Goal: Find specific page/section: Find specific page/section

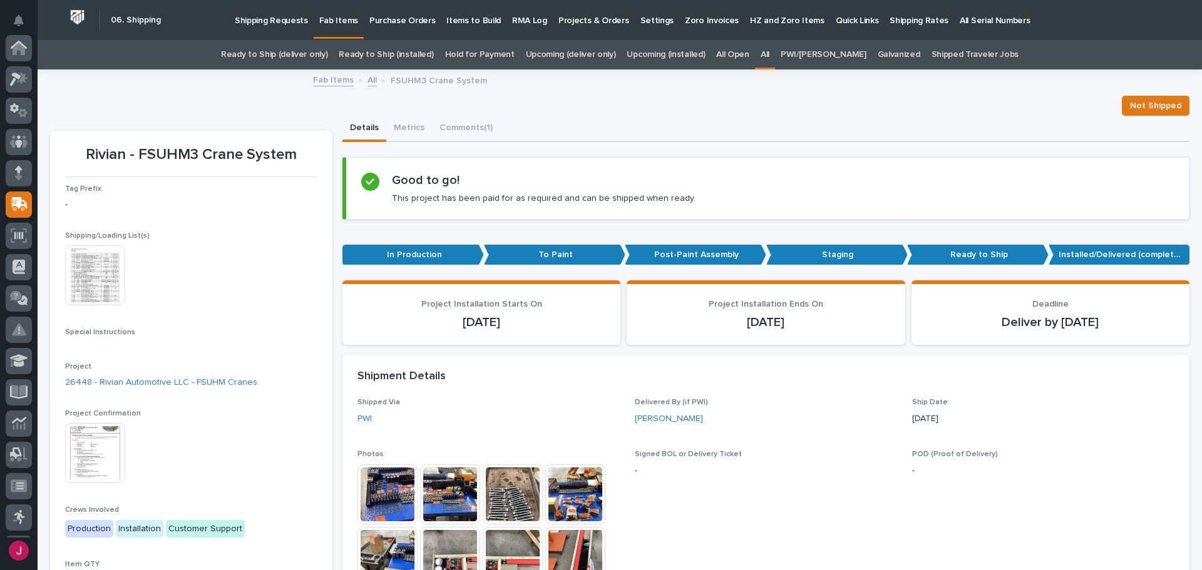
scroll to position [157, 0]
click at [292, 54] on link "Ready to Ship (deliver only)" at bounding box center [274, 54] width 106 height 29
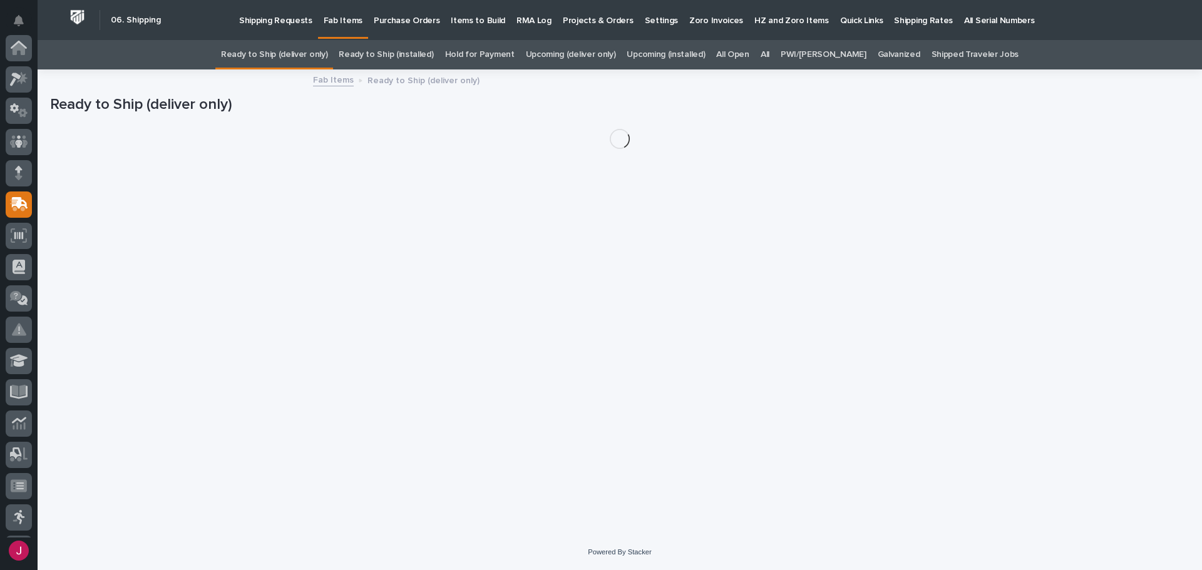
scroll to position [157, 0]
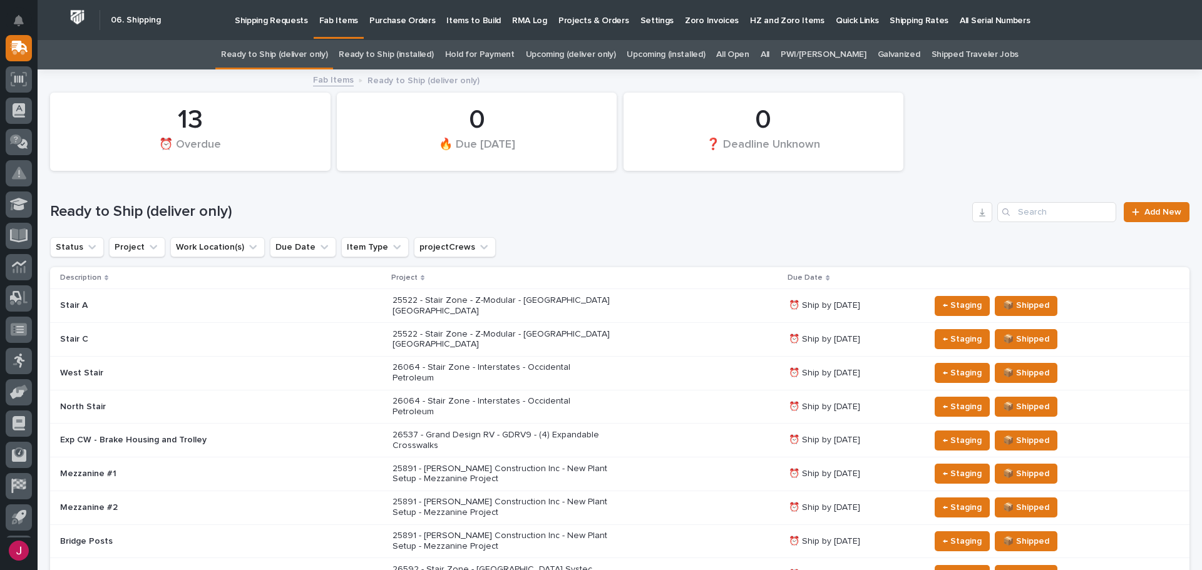
click at [483, 362] on p "26064 - Stair Zone - Interstates - Occidental Petroleum" at bounding box center [502, 372] width 219 height 21
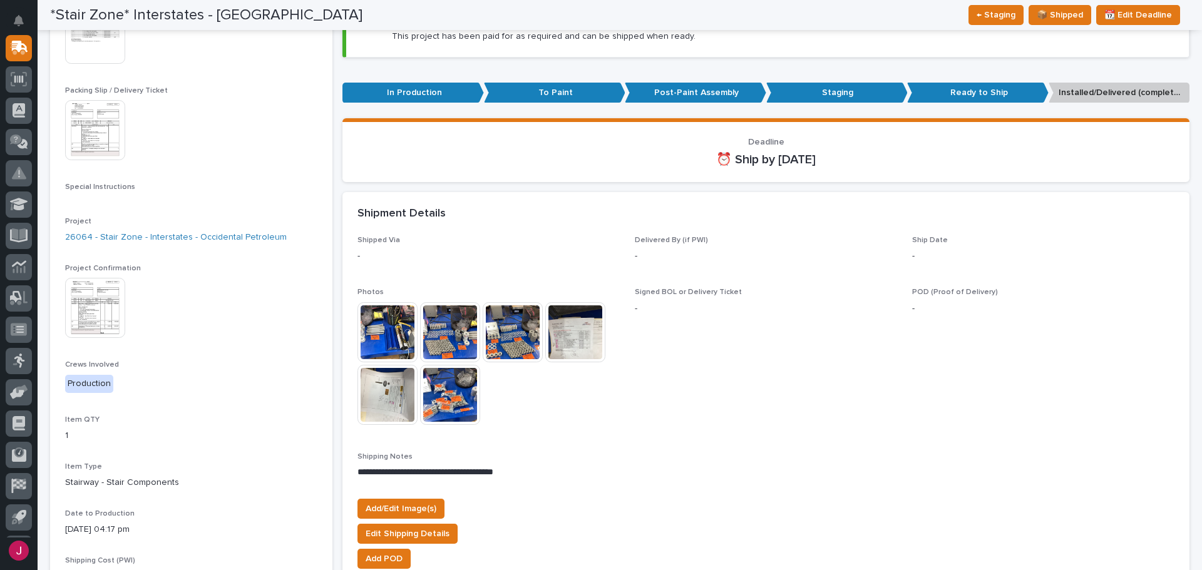
scroll to position [250, 0]
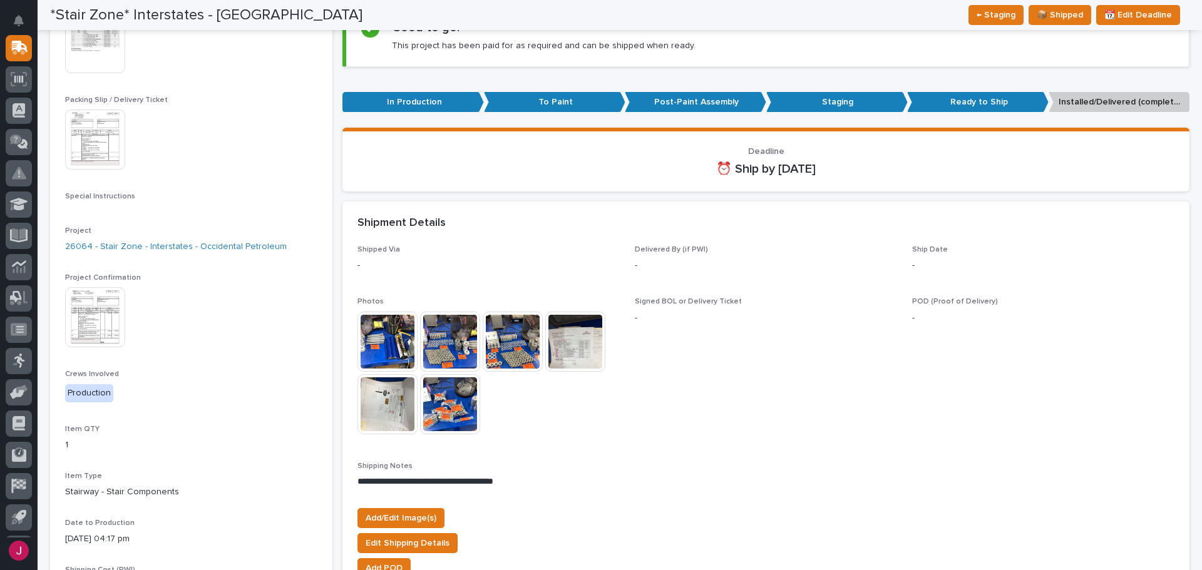
click at [97, 287] on img at bounding box center [95, 317] width 60 height 60
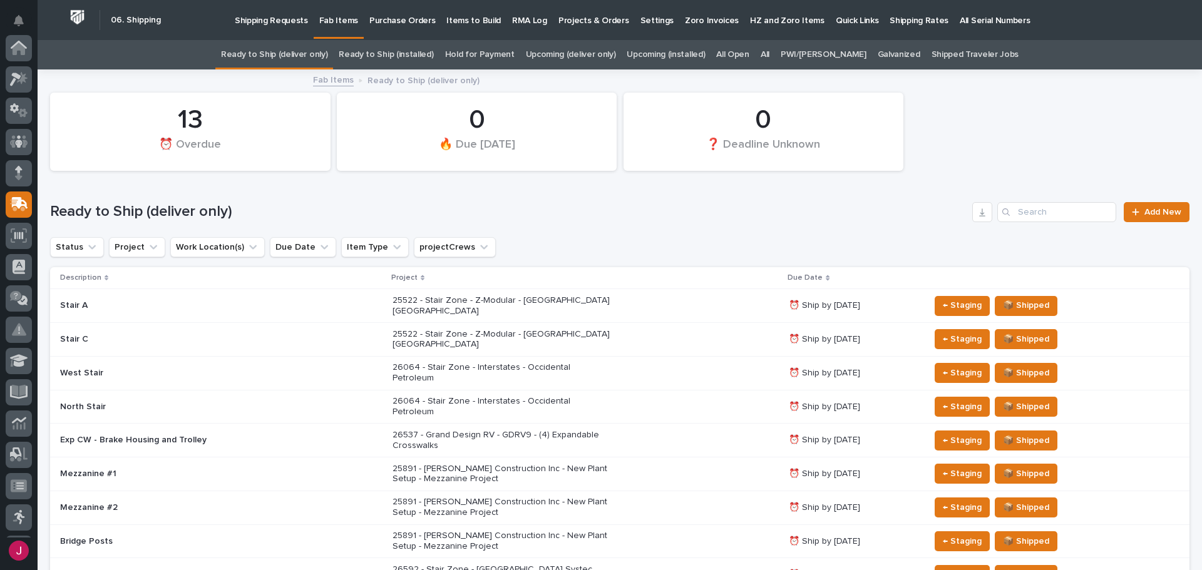
scroll to position [157, 0]
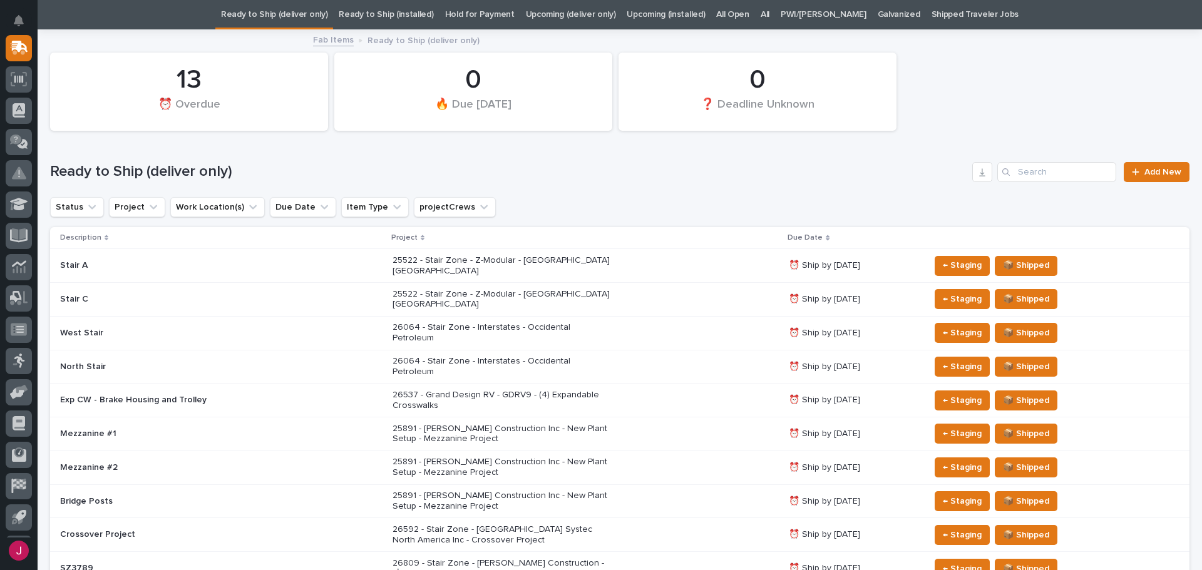
click at [479, 322] on p "26064 - Stair Zone - Interstates - Occidental Petroleum" at bounding box center [502, 332] width 219 height 21
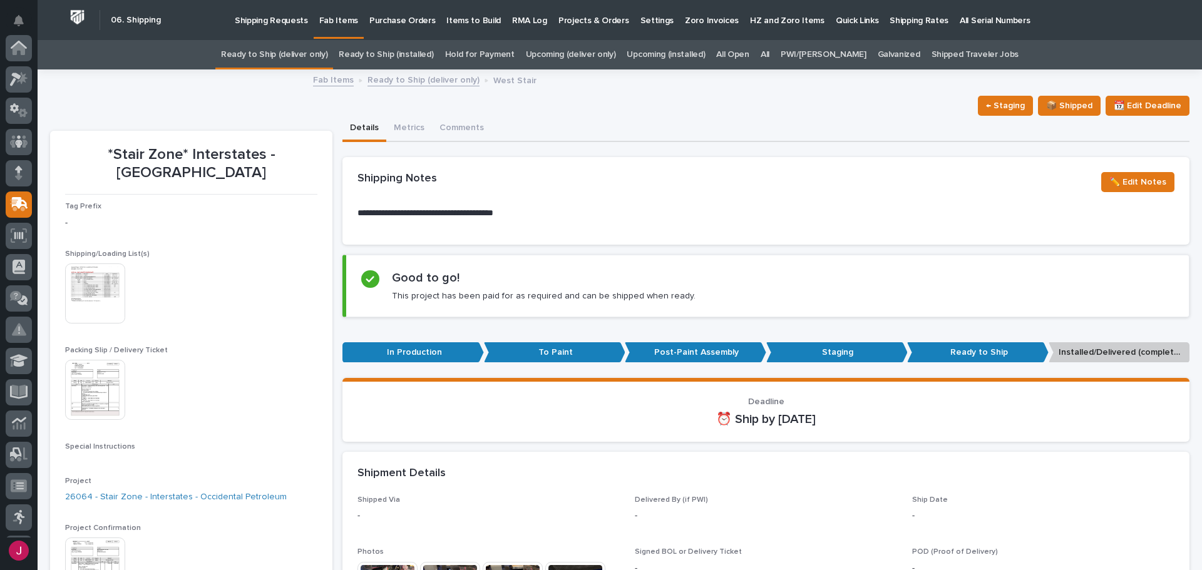
scroll to position [157, 0]
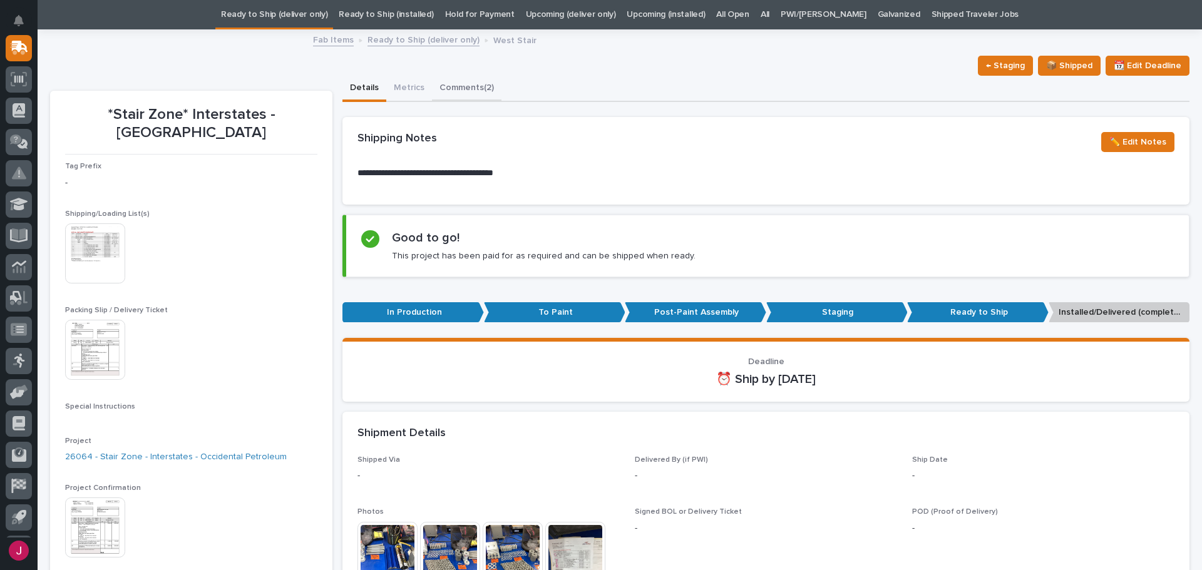
click at [465, 89] on button "Comments (2)" at bounding box center [466, 89] width 69 height 26
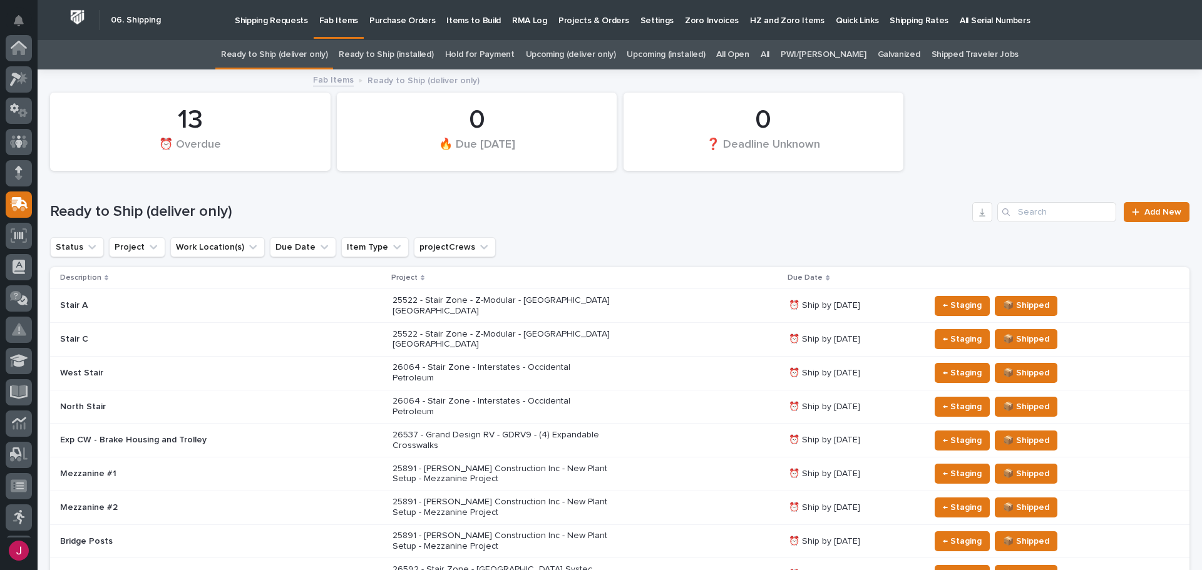
scroll to position [40, 0]
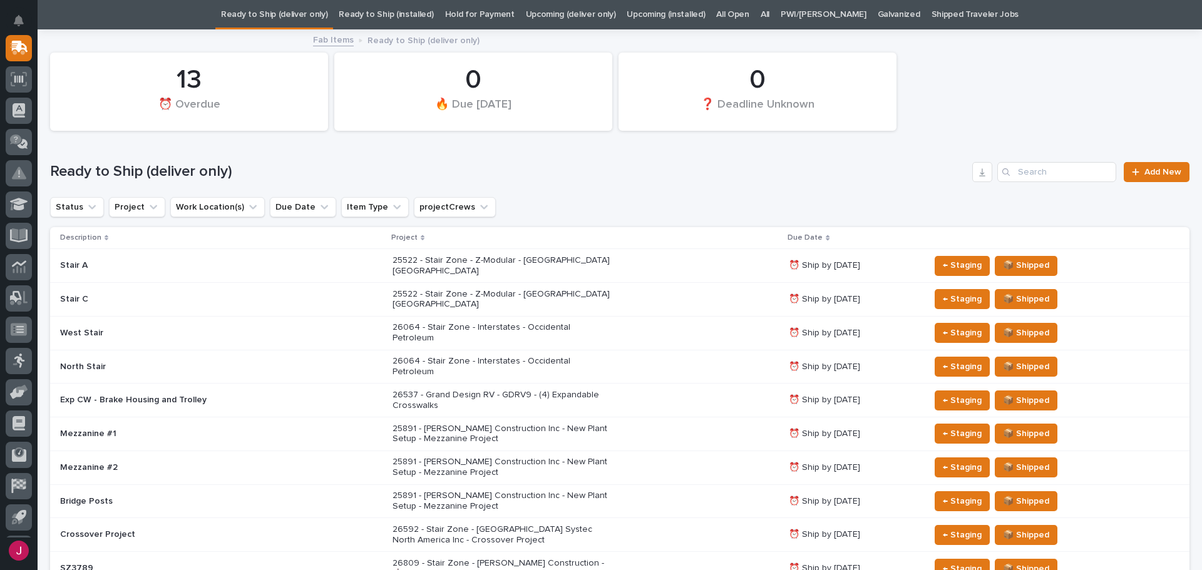
click at [475, 356] on p "26064 - Stair Zone - Interstates - Occidental Petroleum" at bounding box center [502, 366] width 219 height 21
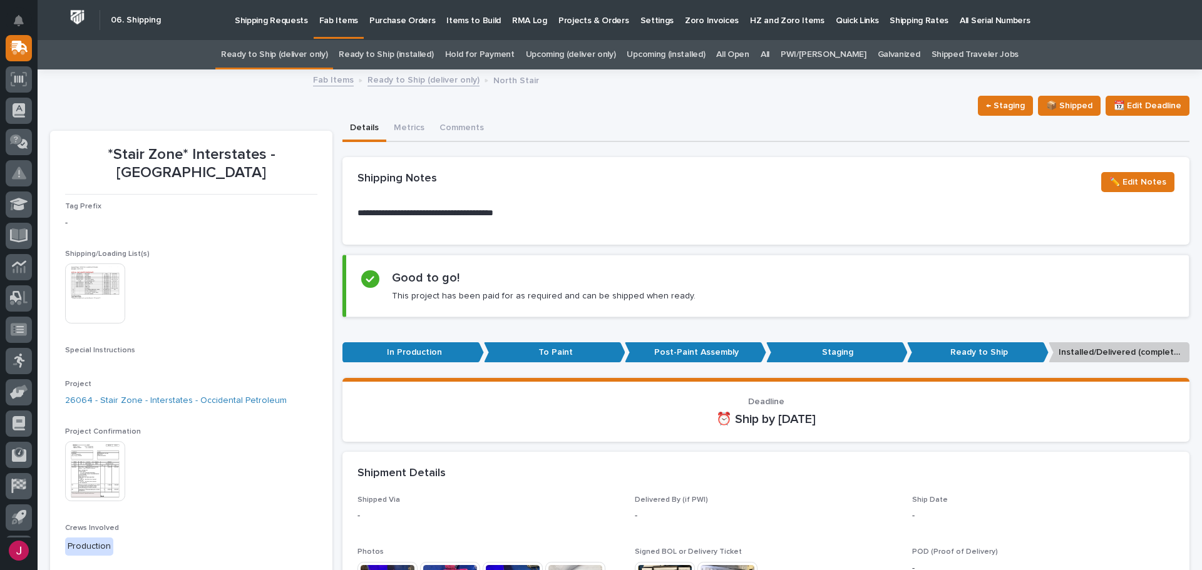
click at [769, 54] on link "All" at bounding box center [765, 54] width 9 height 29
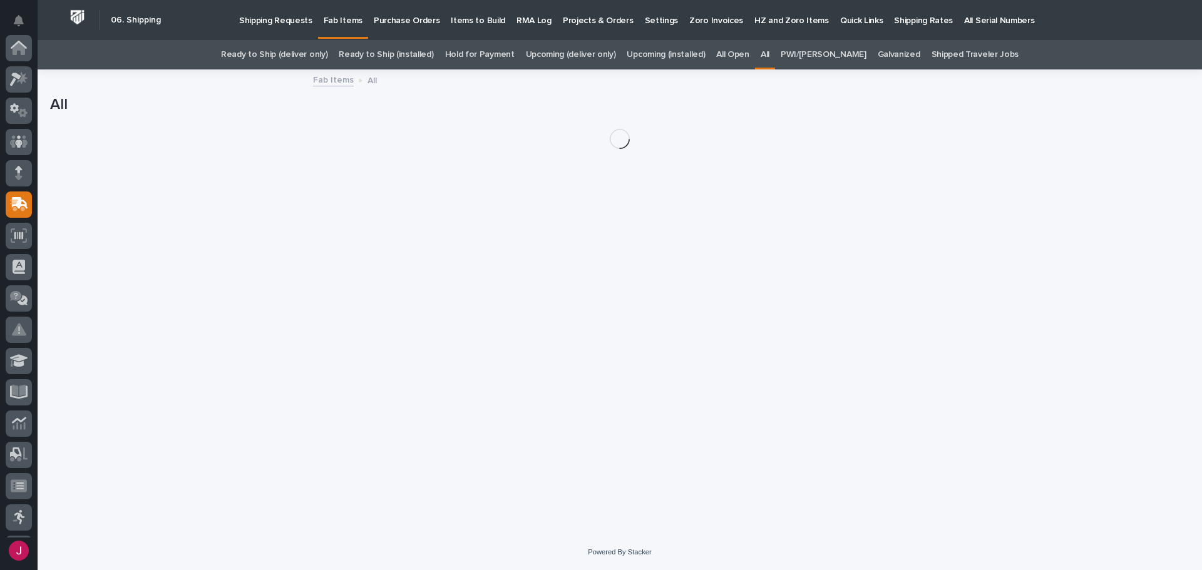
scroll to position [157, 0]
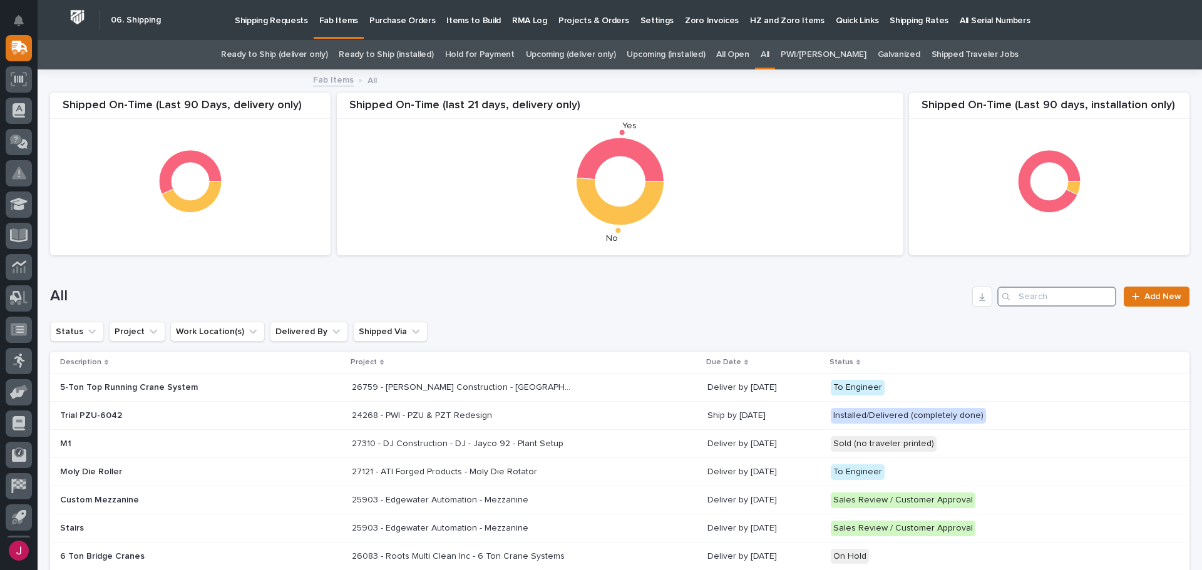
click at [1015, 297] on input "Search" at bounding box center [1056, 297] width 119 height 20
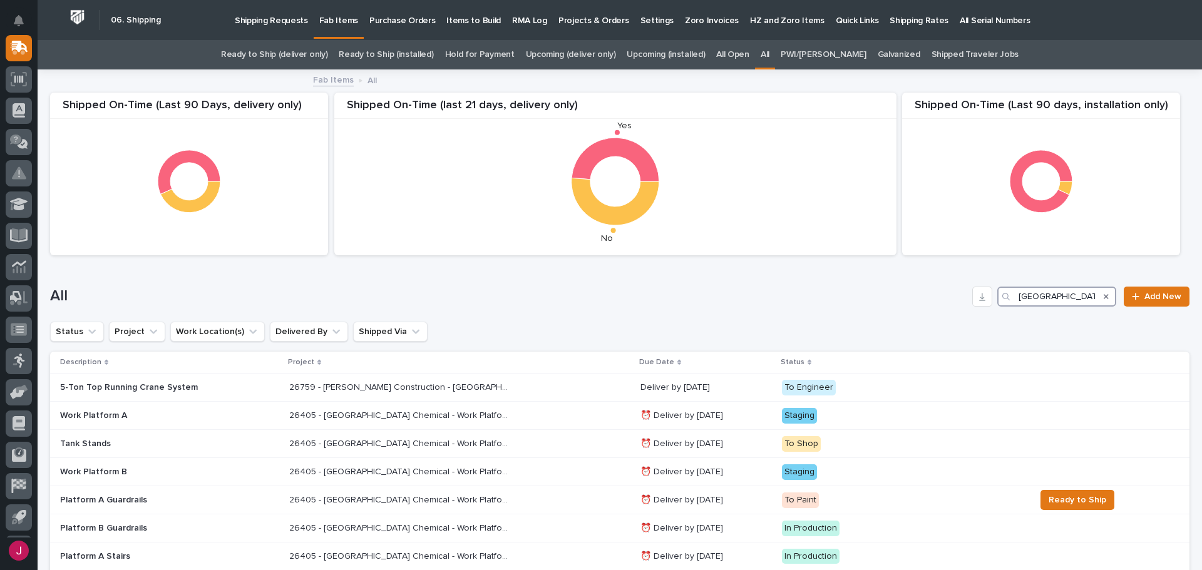
type input "[GEOGRAPHIC_DATA]"
click at [436, 389] on p "26759 - [PERSON_NAME] Construction - [GEOGRAPHIC_DATA] Department 5T Bridge Cra…" at bounding box center [400, 386] width 222 height 13
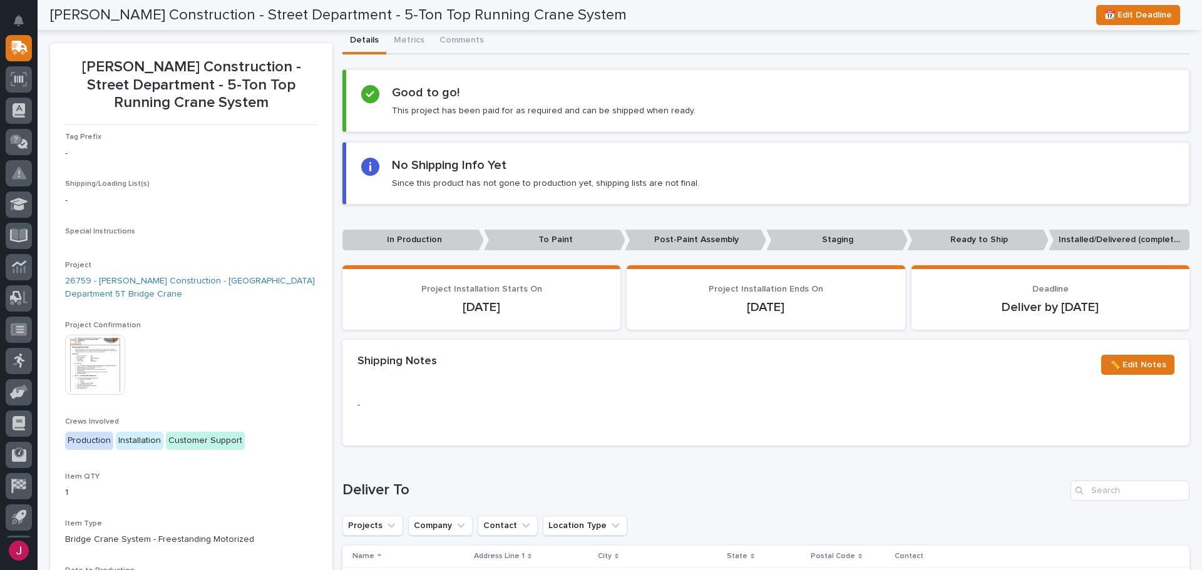
scroll to position [63, 0]
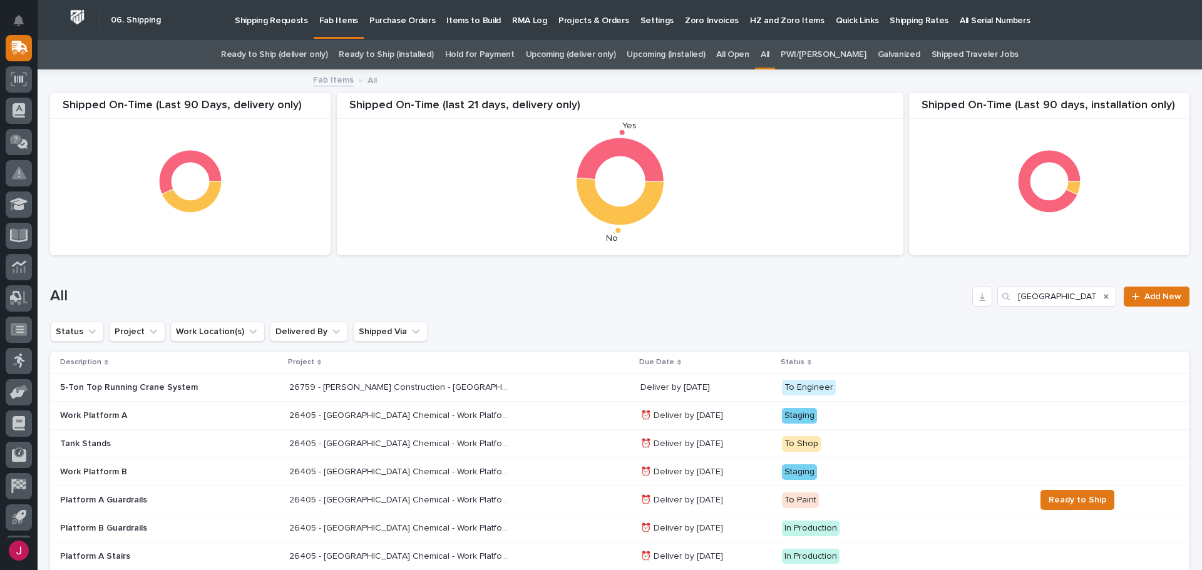
scroll to position [40, 0]
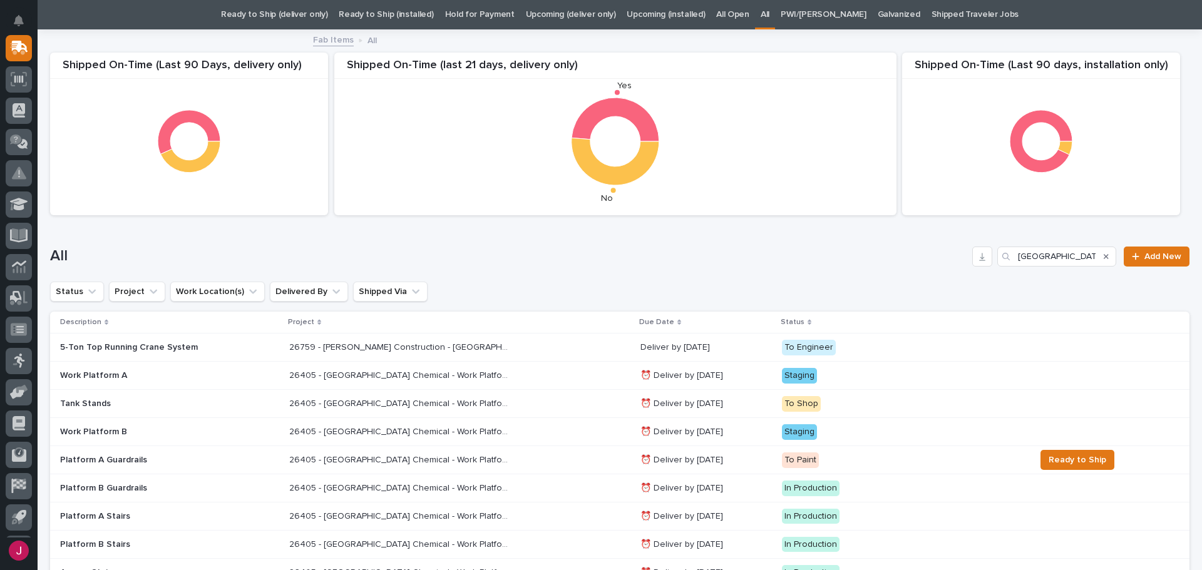
click at [370, 374] on p "26405 - [GEOGRAPHIC_DATA] Chemical - Work Platform" at bounding box center [400, 374] width 222 height 13
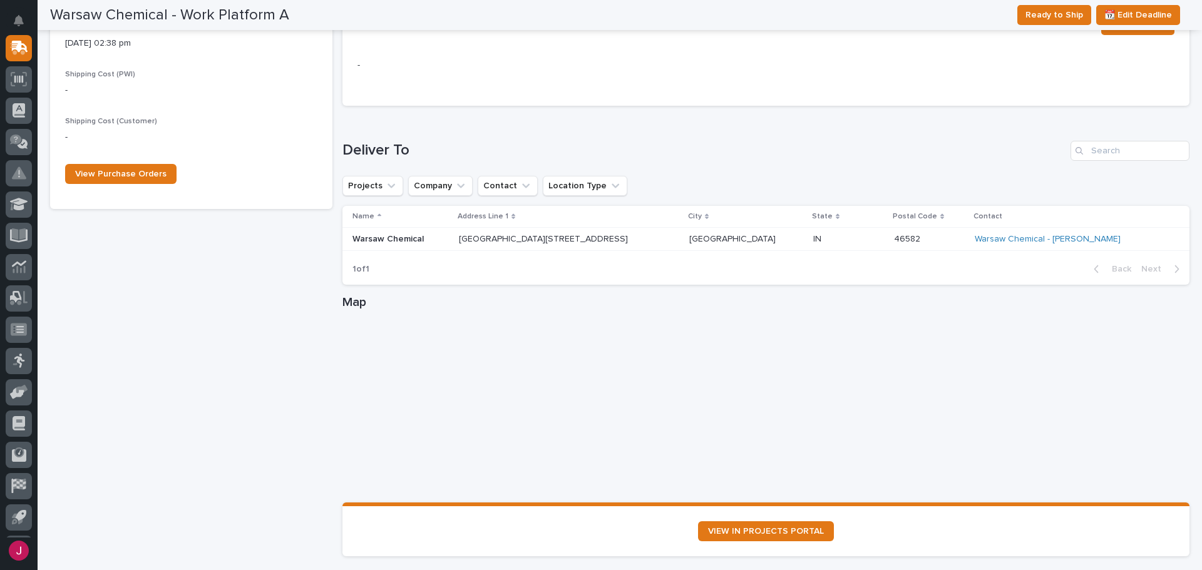
scroll to position [609, 0]
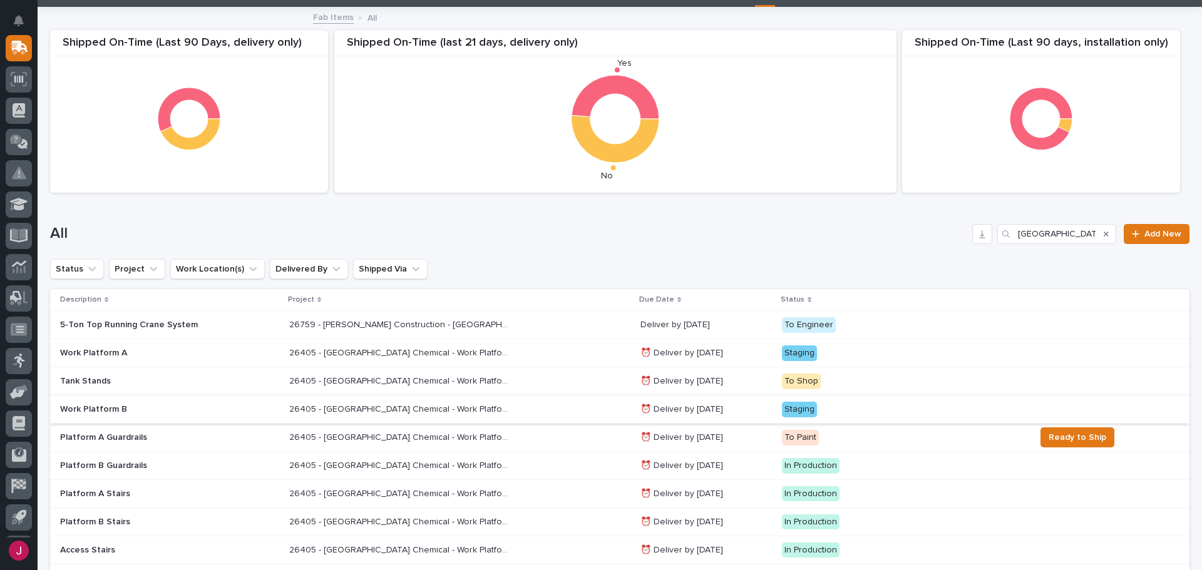
scroll to position [40, 0]
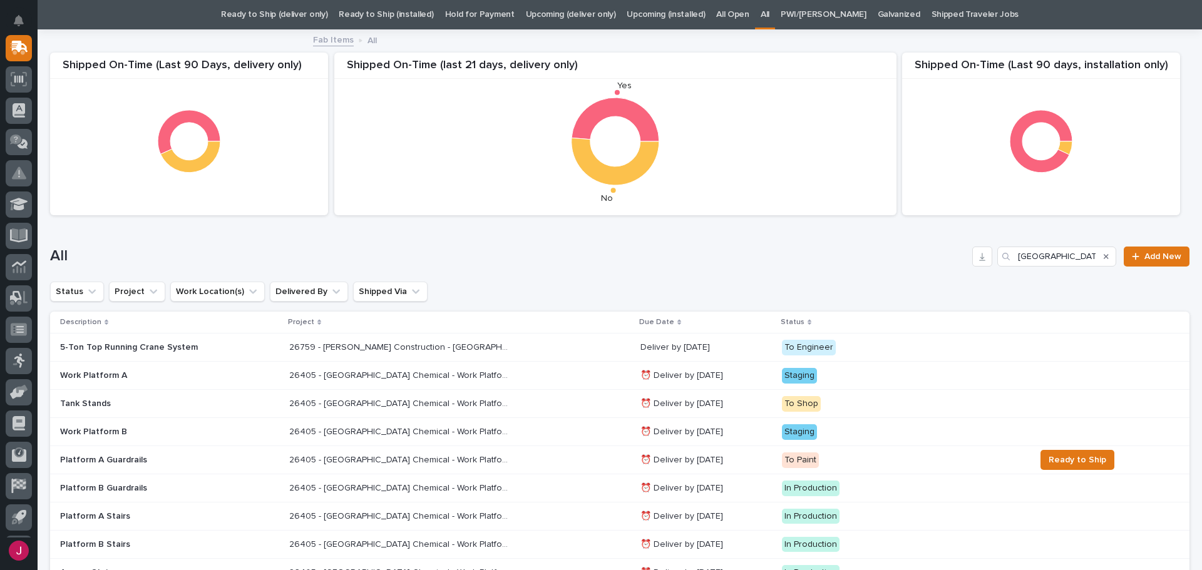
click at [372, 455] on p "26405 - [GEOGRAPHIC_DATA] Chemical - Work Platform" at bounding box center [400, 459] width 222 height 13
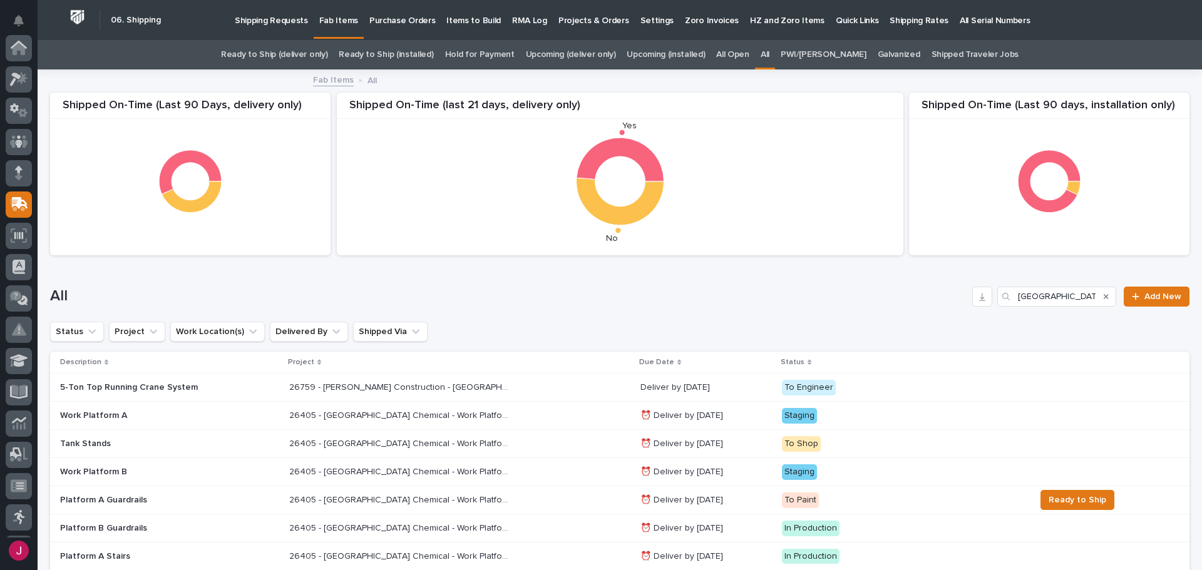
scroll to position [40, 0]
